Goal: Find specific page/section: Find specific page/section

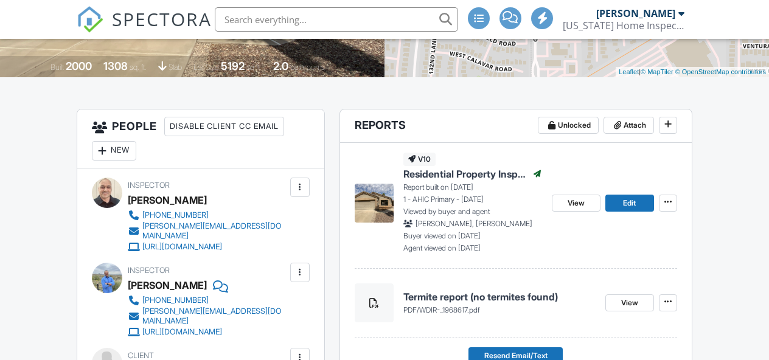
scroll to position [262, 0]
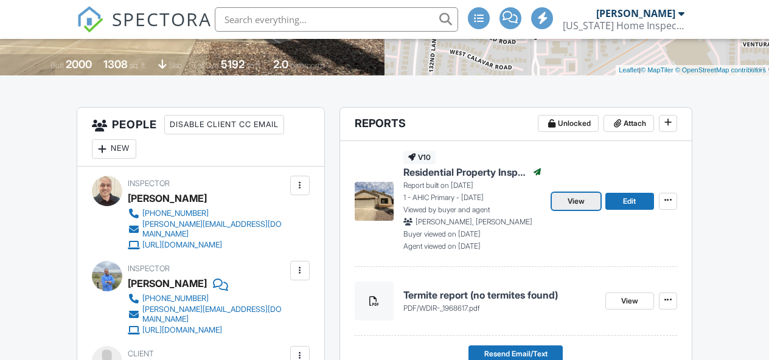
click at [577, 202] on span "View" at bounding box center [576, 201] width 17 height 12
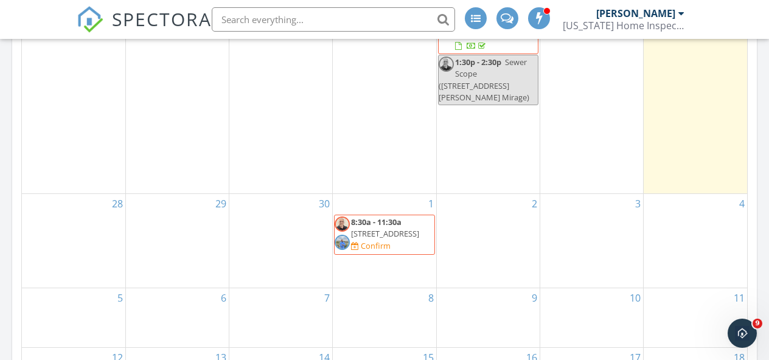
scroll to position [673, 0]
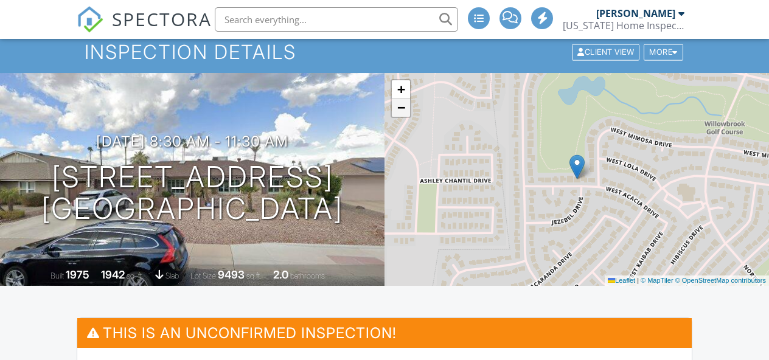
click at [401, 107] on span "−" at bounding box center [401, 107] width 8 height 15
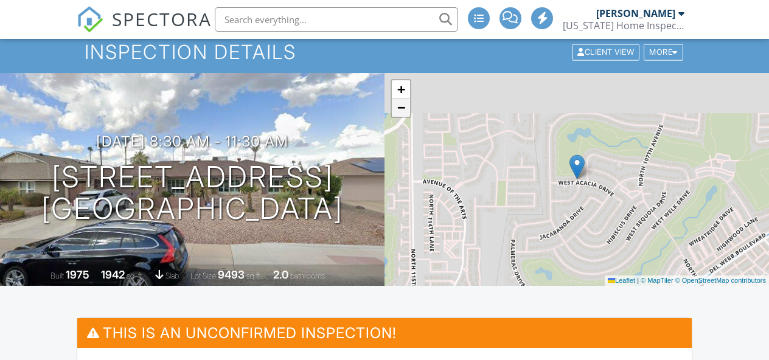
click at [401, 107] on span "−" at bounding box center [401, 107] width 8 height 15
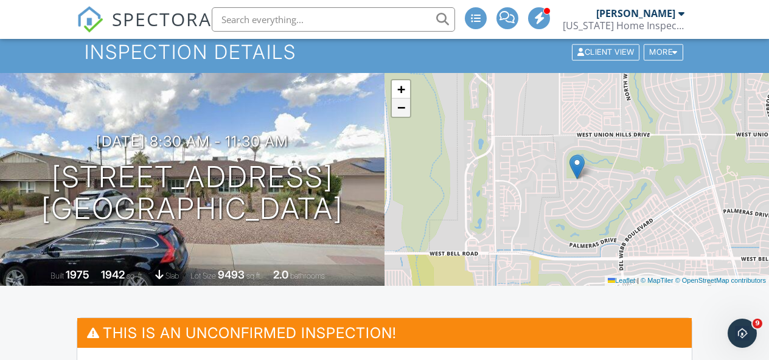
click at [401, 107] on span "−" at bounding box center [401, 107] width 8 height 15
